Goal: Transaction & Acquisition: Purchase product/service

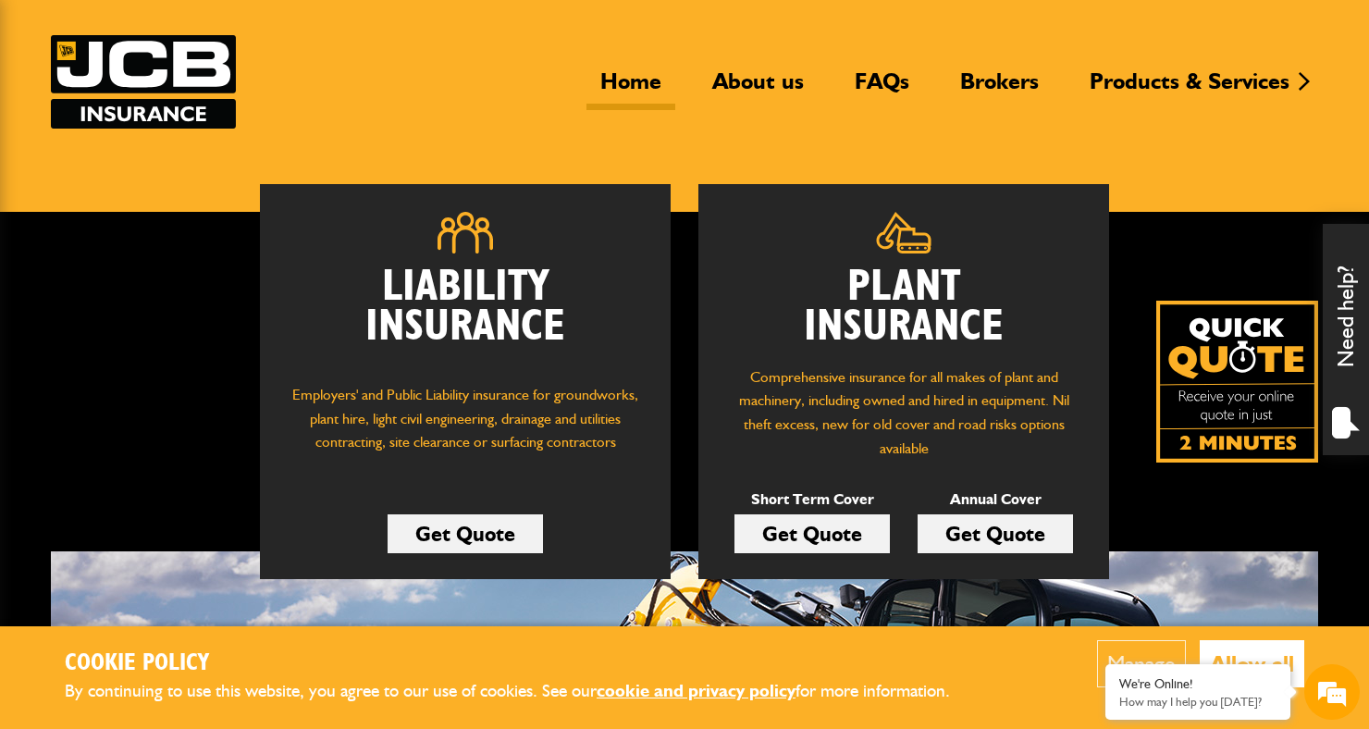
scroll to position [90, 0]
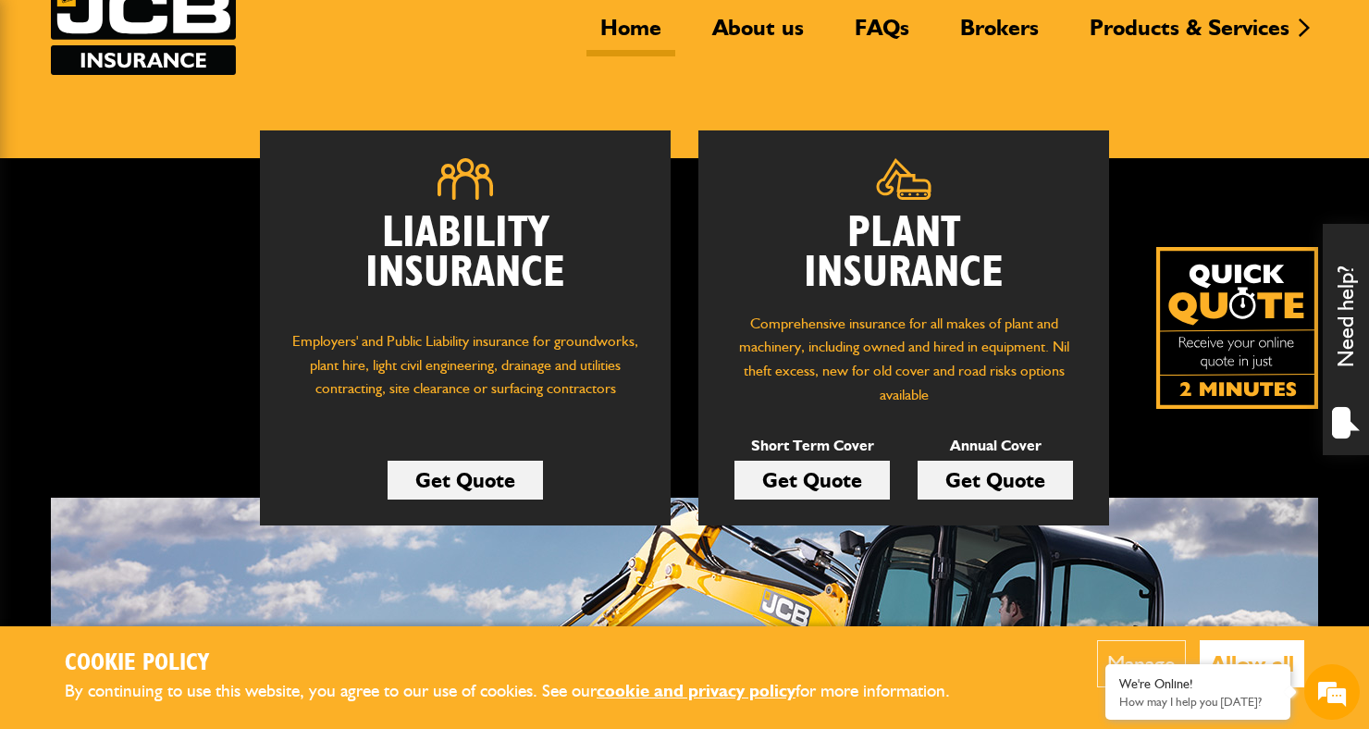
click at [847, 489] on link "Get Quote" at bounding box center [812, 480] width 155 height 39
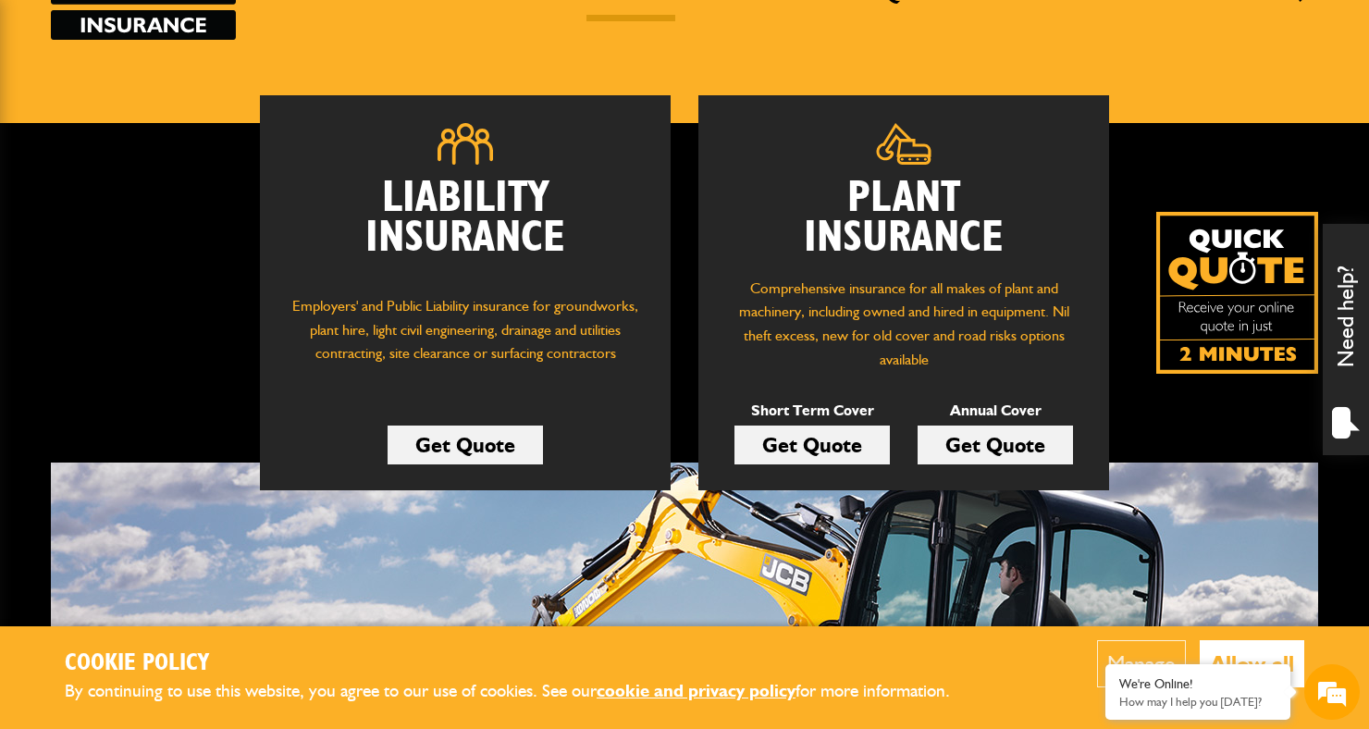
scroll to position [211, 0]
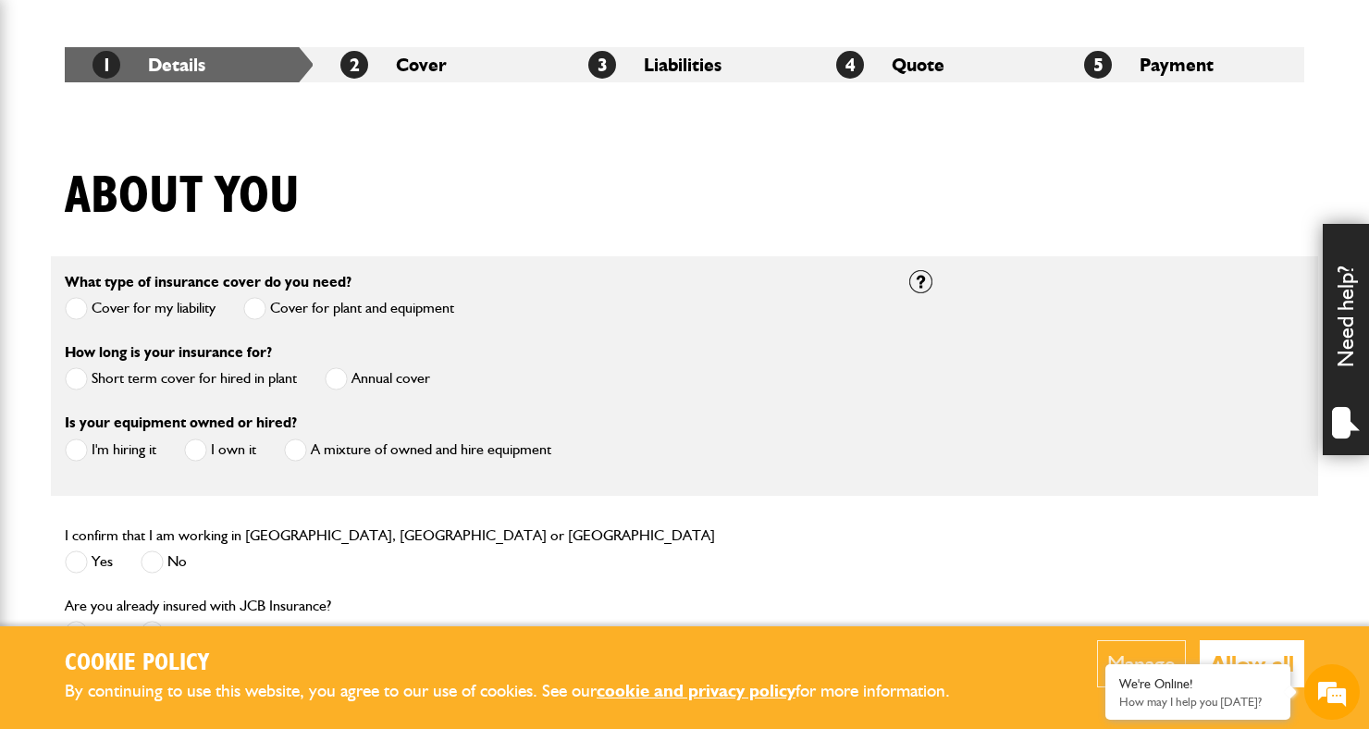
scroll to position [326, 0]
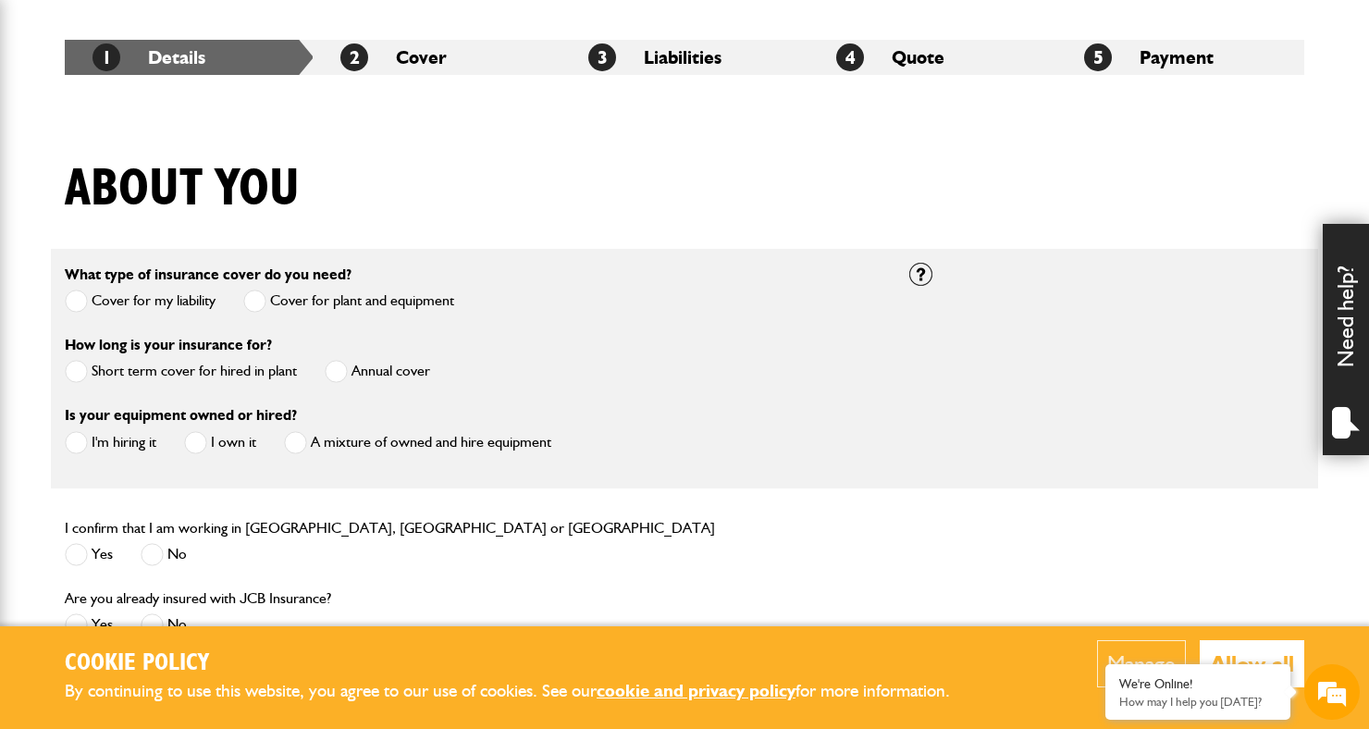
click at [67, 376] on span at bounding box center [76, 371] width 23 height 23
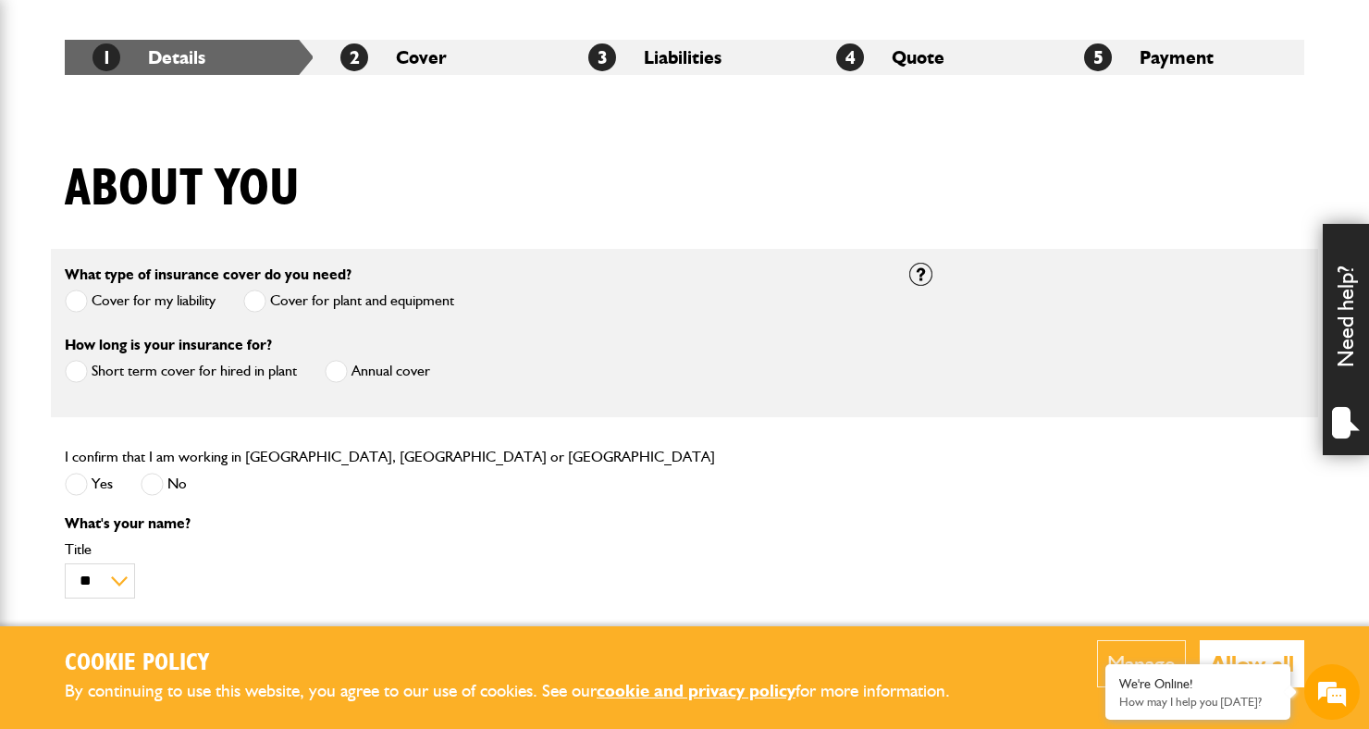
click at [84, 481] on span at bounding box center [76, 484] width 23 height 23
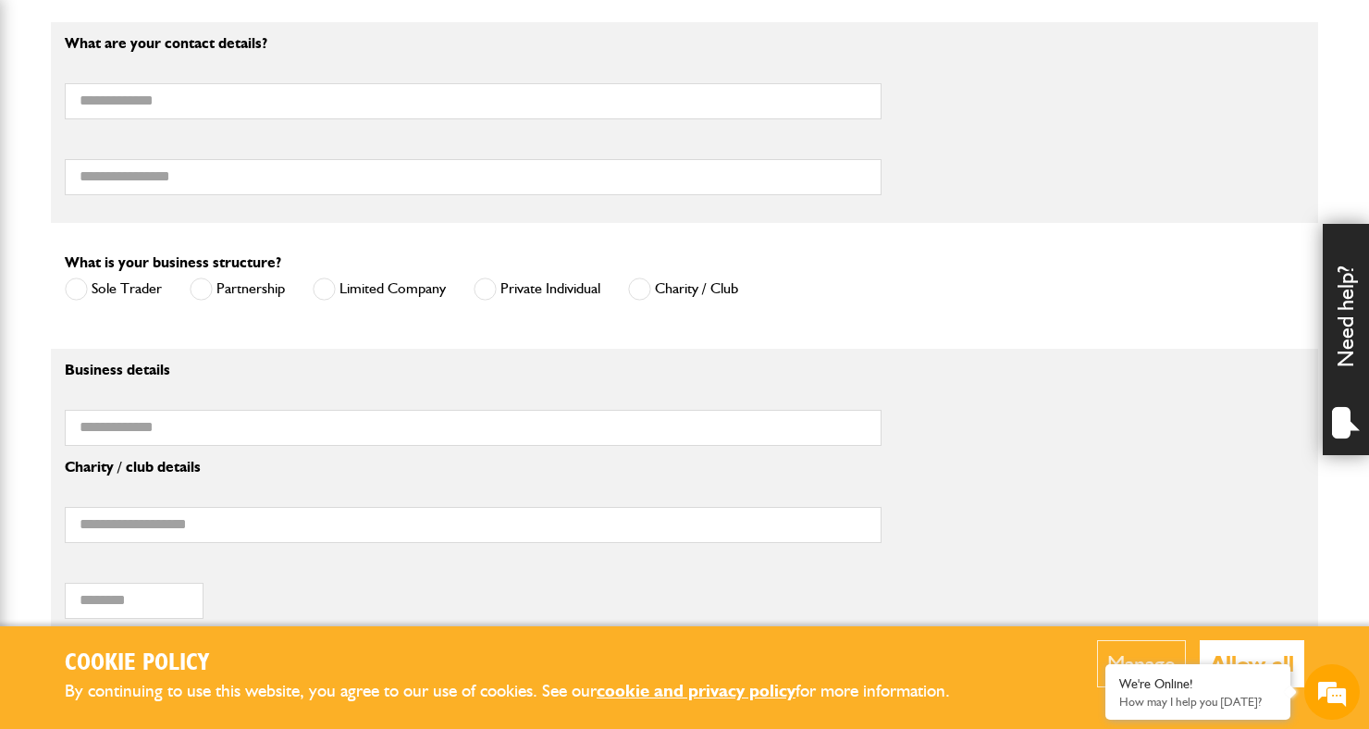
scroll to position [1096, 0]
click at [508, 285] on label "Private Individual" at bounding box center [537, 288] width 127 height 23
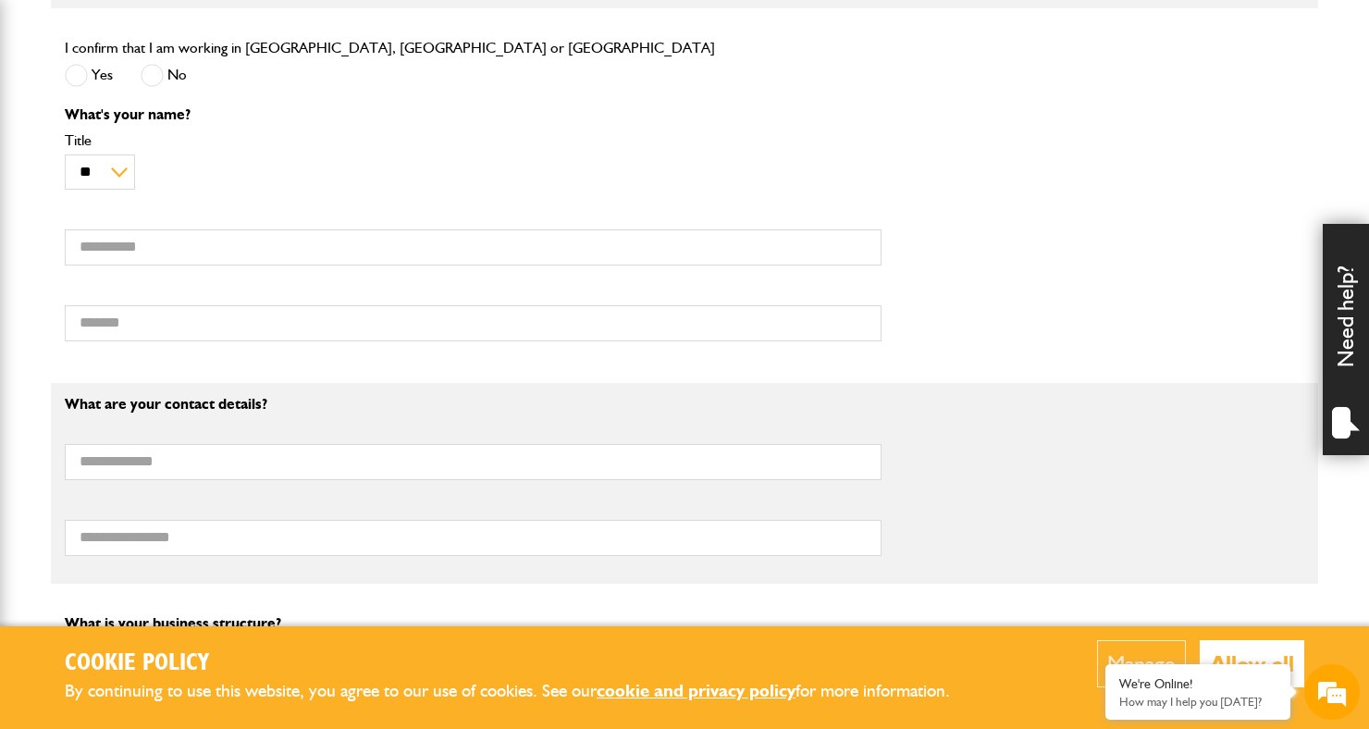
scroll to position [734, 0]
click at [73, 188] on select "** *** **** ** ** **" at bounding box center [100, 173] width 70 height 36
click at [24, 420] on body "Cookie Policy By continuing to use this website, you agree to our use of cookie…" at bounding box center [684, 360] width 1369 height 2189
